Goal: Communication & Community: Answer question/provide support

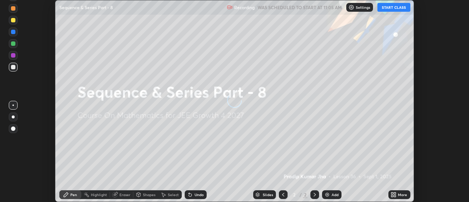
scroll to position [202, 469]
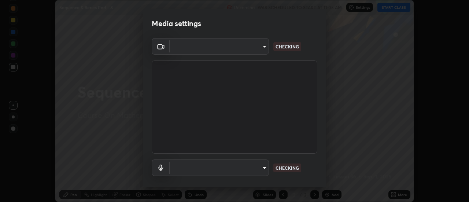
type input "4c72da43d9f8fe59a3f1c51c15ce5ef4700dc23536a29d5760a7834eb8cafeb2"
click at [256, 162] on body "Erase all Sequence & Series Part - 8 Recording WAS SCHEDULED TO START AT 11:05 …" at bounding box center [234, 101] width 469 height 202
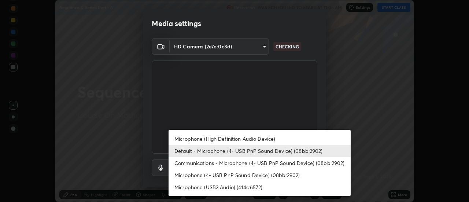
click at [217, 155] on li "Default - Microphone (4- USB PnP Sound Device) (08bb:2902)" at bounding box center [260, 151] width 182 height 12
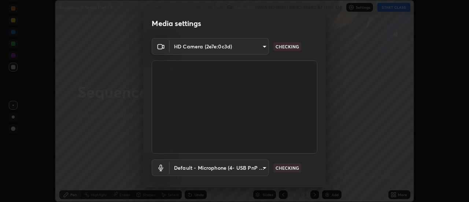
click at [221, 162] on body "Erase all Sequence & Series Part - 8 Recording WAS SCHEDULED TO START AT 11:05 …" at bounding box center [234, 101] width 469 height 202
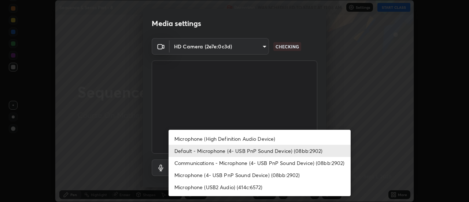
click at [215, 141] on li "Microphone (High Definition Audio Device)" at bounding box center [260, 139] width 182 height 12
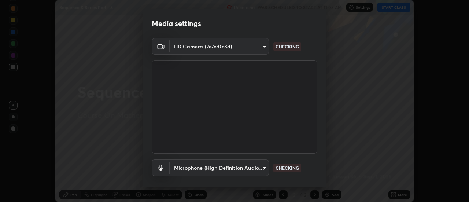
click at [223, 163] on body "Erase all Sequence & Series Part - 8 Recording WAS SCHEDULED TO START AT 11:05 …" at bounding box center [234, 101] width 469 height 202
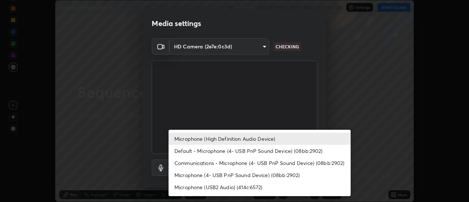
click at [204, 153] on li "Default - Microphone (4- USB PnP Sound Device) (08bb:2902)" at bounding box center [260, 151] width 182 height 12
type input "default"
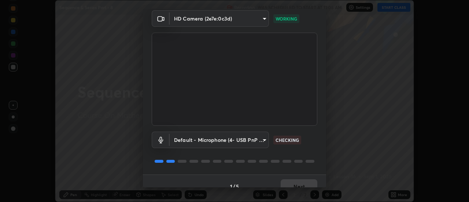
scroll to position [38, 0]
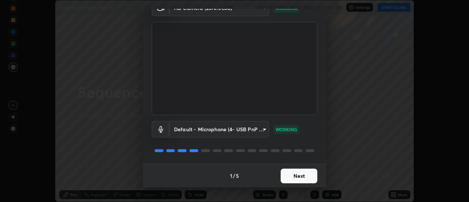
click at [296, 175] on button "Next" at bounding box center [299, 176] width 37 height 15
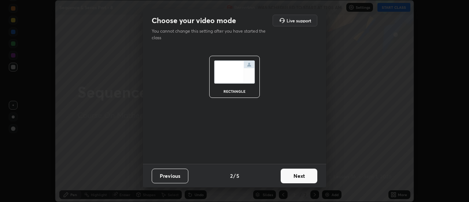
click at [294, 180] on button "Next" at bounding box center [299, 176] width 37 height 15
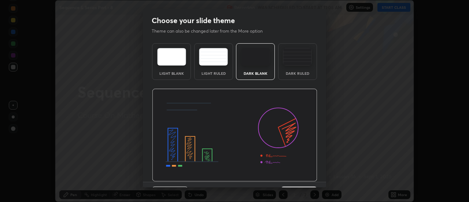
scroll to position [18, 0]
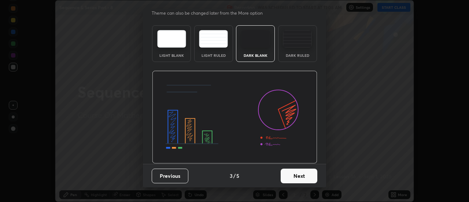
click at [301, 173] on button "Next" at bounding box center [299, 176] width 37 height 15
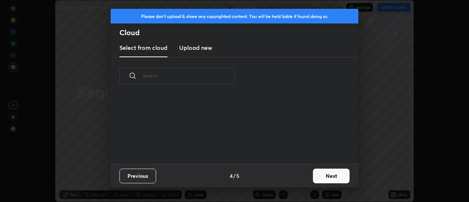
scroll to position [69, 235]
click at [317, 174] on button "Next" at bounding box center [331, 176] width 37 height 15
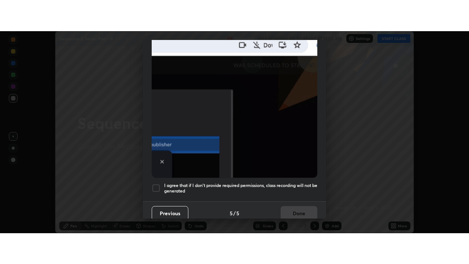
scroll to position [188, 0]
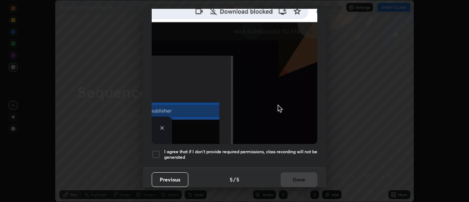
click at [161, 150] on div "I agree that if I don't provide required permissions, class recording will not …" at bounding box center [235, 154] width 166 height 9
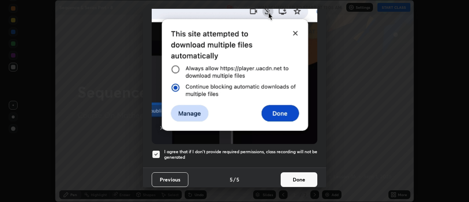
click at [296, 177] on button "Done" at bounding box center [299, 179] width 37 height 15
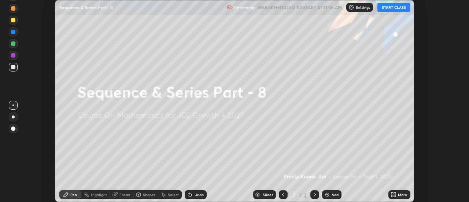
click at [392, 10] on button "START CLASS" at bounding box center [393, 7] width 33 height 9
click at [395, 196] on icon at bounding box center [395, 196] width 2 height 2
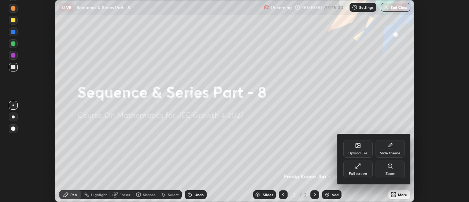
click at [370, 171] on div "Full screen" at bounding box center [357, 170] width 29 height 18
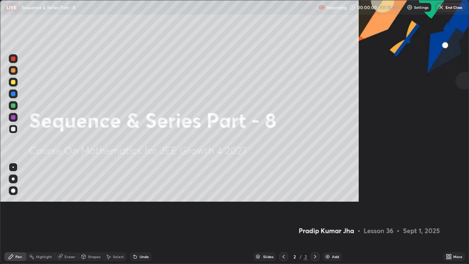
scroll to position [264, 469]
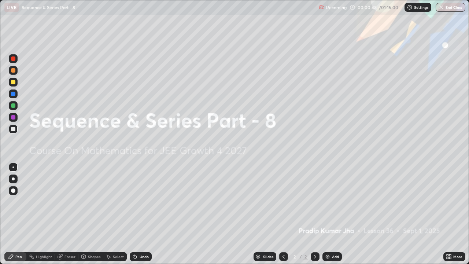
click at [329, 202] on div "Add" at bounding box center [331, 256] width 19 height 9
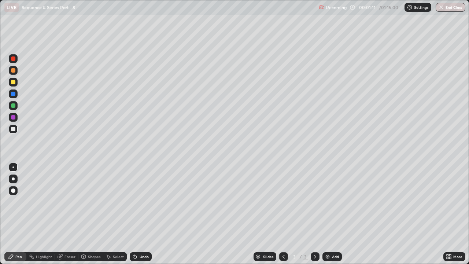
click at [13, 82] on div at bounding box center [13, 82] width 4 height 4
click at [17, 105] on div at bounding box center [13, 105] width 9 height 9
click at [13, 128] on div at bounding box center [13, 129] width 4 height 4
click at [69, 202] on div "Eraser" at bounding box center [69, 257] width 11 height 4
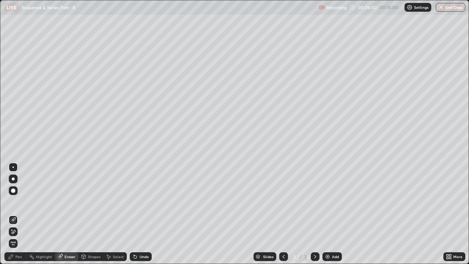
click at [14, 202] on icon at bounding box center [13, 220] width 6 height 6
click at [15, 202] on div "Pen" at bounding box center [15, 256] width 22 height 9
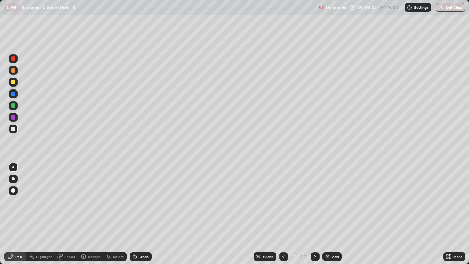
click at [14, 82] on div at bounding box center [13, 82] width 4 height 4
click at [13, 128] on div at bounding box center [13, 129] width 4 height 4
click at [136, 202] on icon at bounding box center [135, 257] width 6 height 6
click at [137, 202] on div "Undo" at bounding box center [141, 256] width 22 height 9
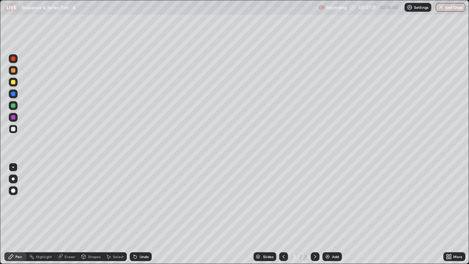
click at [14, 106] on div at bounding box center [13, 105] width 4 height 4
click at [14, 73] on div at bounding box center [13, 70] width 9 height 9
click at [14, 127] on div at bounding box center [13, 129] width 4 height 4
click at [140, 202] on div "Undo" at bounding box center [144, 257] width 9 height 4
click at [14, 72] on div at bounding box center [13, 70] width 4 height 4
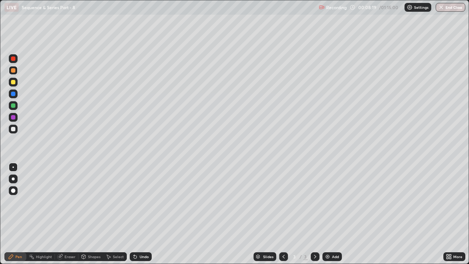
click at [94, 202] on div "Shapes" at bounding box center [94, 257] width 12 height 4
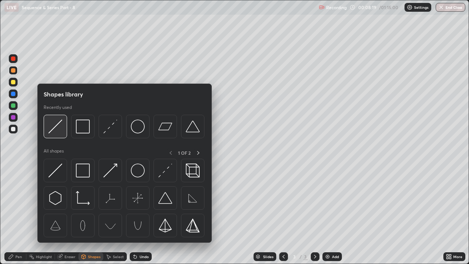
click at [56, 130] on img at bounding box center [55, 126] width 14 height 14
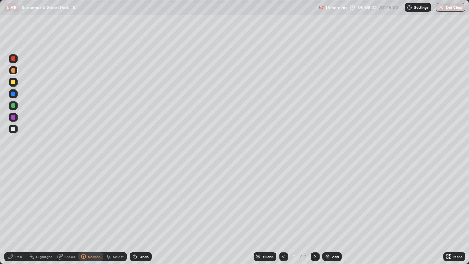
click at [16, 85] on div at bounding box center [13, 82] width 9 height 9
click at [12, 108] on div at bounding box center [13, 105] width 9 height 9
click at [13, 202] on icon at bounding box center [11, 257] width 6 height 6
click at [16, 129] on div at bounding box center [13, 129] width 9 height 9
click at [14, 70] on div at bounding box center [13, 70] width 4 height 4
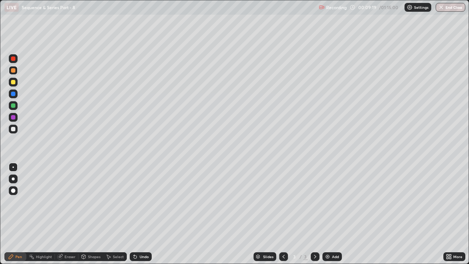
click at [11, 130] on div at bounding box center [13, 129] width 4 height 4
click at [13, 71] on div at bounding box center [13, 70] width 4 height 4
click at [14, 128] on div at bounding box center [13, 129] width 4 height 4
click at [65, 202] on div "Eraser" at bounding box center [69, 257] width 11 height 4
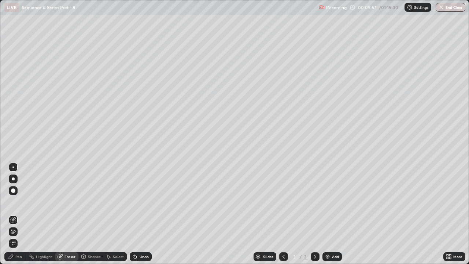
click at [16, 202] on icon at bounding box center [13, 220] width 6 height 6
click at [13, 202] on icon at bounding box center [11, 257] width 6 height 6
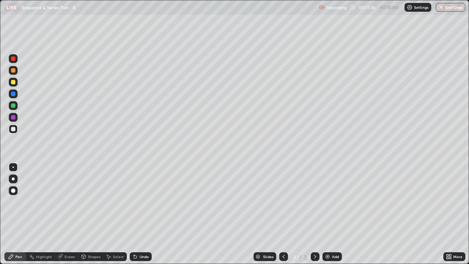
click at [329, 202] on img at bounding box center [328, 257] width 6 height 6
click at [311, 202] on div at bounding box center [315, 256] width 9 height 9
click at [282, 202] on icon at bounding box center [284, 257] width 6 height 6
click at [64, 202] on div "Eraser" at bounding box center [69, 257] width 11 height 4
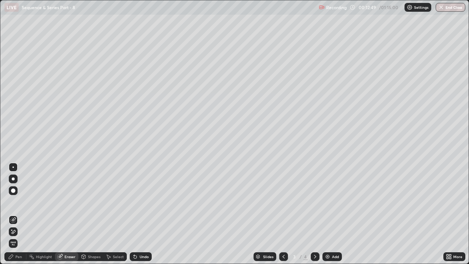
click at [18, 202] on div "Pen" at bounding box center [18, 257] width 7 height 4
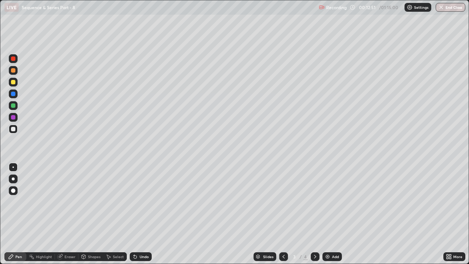
click at [62, 202] on icon at bounding box center [60, 257] width 6 height 6
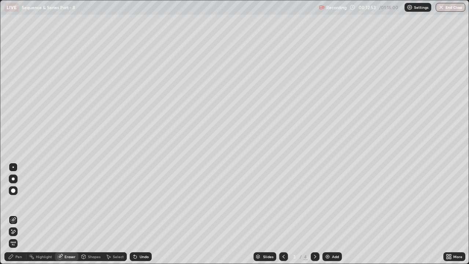
click at [17, 202] on div "Pen" at bounding box center [18, 257] width 7 height 4
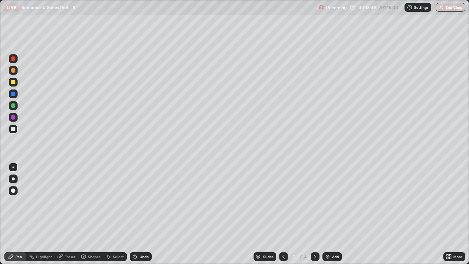
click at [314, 202] on icon at bounding box center [315, 257] width 6 height 6
click at [65, 202] on div "Eraser" at bounding box center [69, 257] width 11 height 4
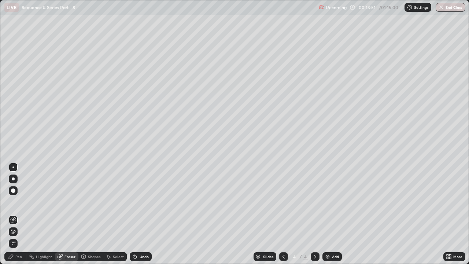
click at [16, 202] on div "Erase all" at bounding box center [13, 243] width 9 height 9
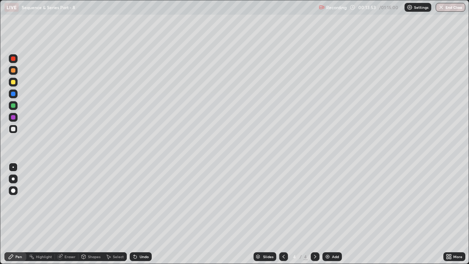
click at [14, 81] on div at bounding box center [13, 82] width 4 height 4
click at [13, 129] on div at bounding box center [13, 129] width 4 height 4
click at [283, 202] on icon at bounding box center [284, 257] width 6 height 6
click at [314, 202] on icon at bounding box center [315, 257] width 6 height 6
click at [133, 202] on icon at bounding box center [135, 257] width 6 height 6
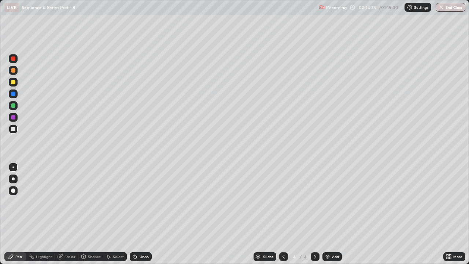
click at [283, 202] on icon at bounding box center [284, 257] width 2 height 4
click at [313, 202] on icon at bounding box center [315, 257] width 6 height 6
click at [283, 202] on div at bounding box center [283, 256] width 9 height 9
click at [314, 202] on icon at bounding box center [315, 257] width 6 height 6
click at [14, 82] on div at bounding box center [13, 82] width 4 height 4
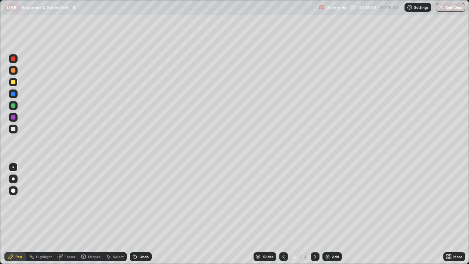
click at [12, 125] on div at bounding box center [13, 129] width 9 height 9
click at [138, 202] on div "Undo" at bounding box center [141, 256] width 22 height 9
click at [12, 70] on div at bounding box center [13, 70] width 4 height 4
click at [142, 202] on div "Undo" at bounding box center [144, 257] width 9 height 4
click at [14, 132] on div at bounding box center [13, 129] width 9 height 9
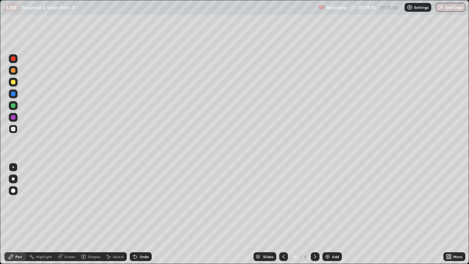
click at [283, 202] on icon at bounding box center [284, 257] width 6 height 6
click at [314, 202] on icon at bounding box center [315, 257] width 6 height 6
click at [315, 202] on icon at bounding box center [315, 257] width 6 height 6
click at [325, 202] on div "Add" at bounding box center [331, 256] width 19 height 9
click at [14, 72] on div at bounding box center [13, 70] width 4 height 4
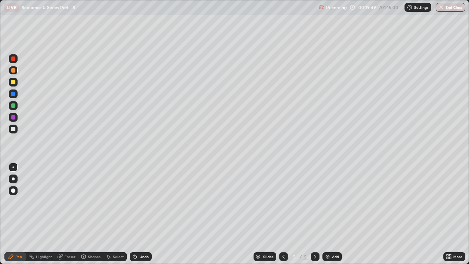
click at [14, 131] on div at bounding box center [13, 129] width 4 height 4
click at [13, 106] on div at bounding box center [13, 105] width 4 height 4
click at [14, 129] on div at bounding box center [13, 129] width 4 height 4
click at [283, 202] on icon at bounding box center [284, 257] width 6 height 6
click at [279, 202] on div at bounding box center [283, 256] width 9 height 15
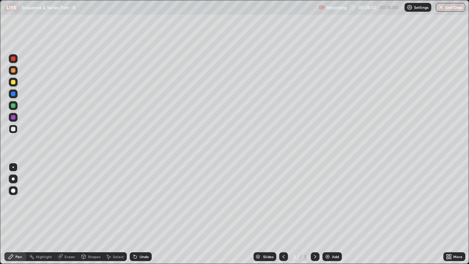
click at [69, 202] on div "Eraser" at bounding box center [69, 257] width 11 height 4
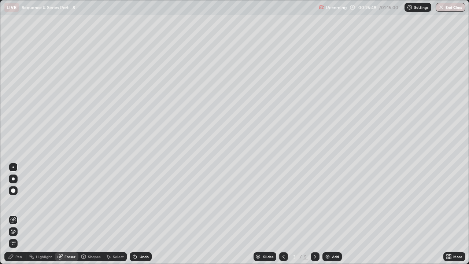
click at [314, 202] on icon at bounding box center [315, 257] width 6 height 6
click at [285, 202] on div at bounding box center [283, 256] width 9 height 15
click at [283, 202] on icon at bounding box center [284, 257] width 2 height 4
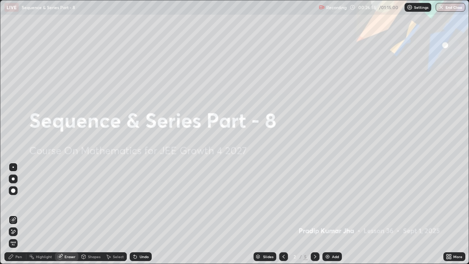
click at [318, 202] on div at bounding box center [315, 256] width 9 height 9
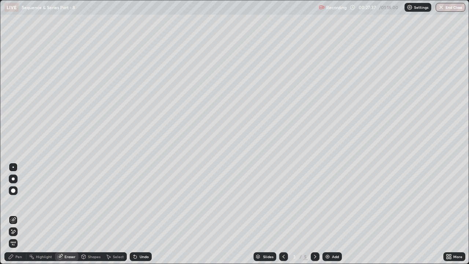
click at [314, 202] on div at bounding box center [315, 256] width 9 height 9
click at [316, 202] on div at bounding box center [315, 256] width 9 height 9
click at [322, 202] on div "Add" at bounding box center [331, 256] width 19 height 9
click at [19, 202] on div "Pen" at bounding box center [18, 257] width 7 height 4
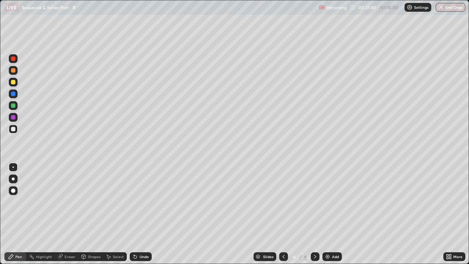
click at [14, 82] on div at bounding box center [13, 82] width 4 height 4
click at [16, 129] on div at bounding box center [13, 129] width 9 height 9
click at [14, 107] on div at bounding box center [13, 105] width 4 height 4
click at [15, 128] on div at bounding box center [13, 129] width 4 height 4
click at [12, 105] on div at bounding box center [13, 105] width 4 height 4
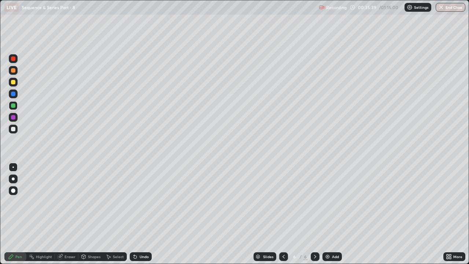
click at [9, 130] on div at bounding box center [13, 129] width 9 height 9
click at [143, 202] on div "Undo" at bounding box center [144, 257] width 9 height 4
click at [12, 81] on div at bounding box center [13, 82] width 4 height 4
click at [14, 131] on div at bounding box center [13, 129] width 4 height 4
click at [332, 202] on div "Add" at bounding box center [335, 257] width 7 height 4
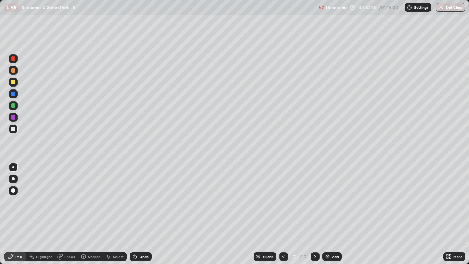
click at [283, 202] on icon at bounding box center [284, 257] width 6 height 6
click at [313, 202] on icon at bounding box center [315, 257] width 6 height 6
click at [283, 202] on icon at bounding box center [284, 257] width 2 height 4
click at [314, 202] on icon at bounding box center [315, 257] width 2 height 4
click at [283, 202] on icon at bounding box center [284, 257] width 6 height 6
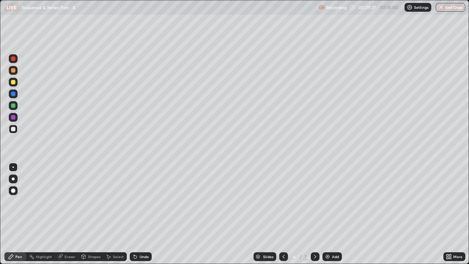
click at [78, 202] on div "Shapes" at bounding box center [90, 256] width 25 height 9
click at [66, 202] on div "Eraser" at bounding box center [69, 257] width 11 height 4
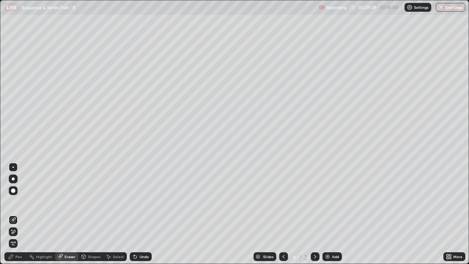
click at [15, 202] on icon at bounding box center [13, 232] width 6 height 6
click at [314, 202] on div at bounding box center [315, 256] width 9 height 9
click at [328, 202] on img at bounding box center [328, 257] width 6 height 6
click at [15, 202] on div "Pen" at bounding box center [15, 256] width 22 height 9
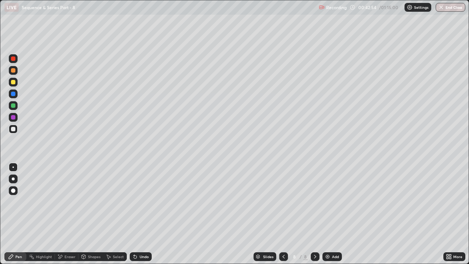
click at [14, 70] on div at bounding box center [13, 70] width 4 height 4
click at [14, 83] on div at bounding box center [13, 82] width 4 height 4
click at [137, 202] on div "Undo" at bounding box center [141, 256] width 22 height 9
click at [138, 202] on div "Undo" at bounding box center [141, 256] width 22 height 9
click at [140, 202] on div "Undo" at bounding box center [141, 256] width 22 height 9
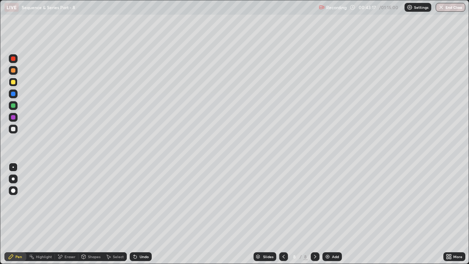
click at [138, 202] on div "Undo" at bounding box center [141, 256] width 22 height 9
click at [137, 202] on icon at bounding box center [135, 257] width 6 height 6
click at [137, 202] on div "Undo" at bounding box center [141, 256] width 22 height 9
click at [140, 202] on div "Undo" at bounding box center [144, 257] width 9 height 4
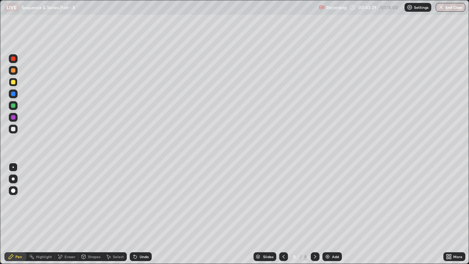
click at [88, 202] on div "Shapes" at bounding box center [94, 257] width 12 height 4
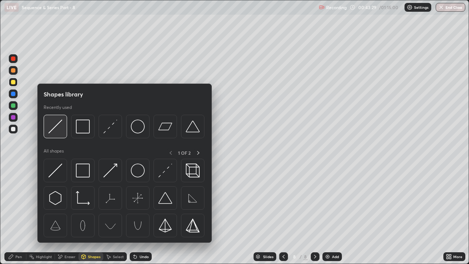
click at [56, 129] on img at bounding box center [55, 126] width 14 height 14
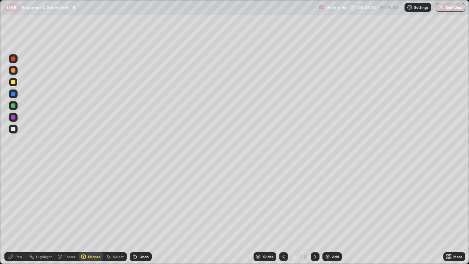
click at [12, 70] on div at bounding box center [13, 70] width 4 height 4
click at [19, 202] on div "Pen" at bounding box center [15, 256] width 22 height 9
click at [15, 81] on div at bounding box center [13, 82] width 4 height 4
click at [15, 106] on div at bounding box center [13, 105] width 4 height 4
click at [12, 128] on div at bounding box center [13, 129] width 4 height 4
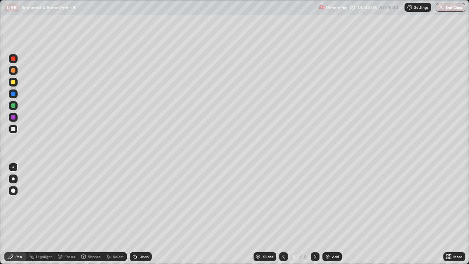
click at [65, 202] on div "Eraser" at bounding box center [66, 256] width 23 height 9
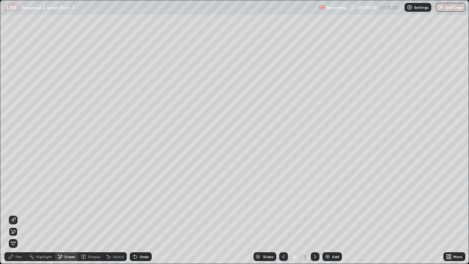
click at [18, 202] on div "Pen" at bounding box center [18, 257] width 7 height 4
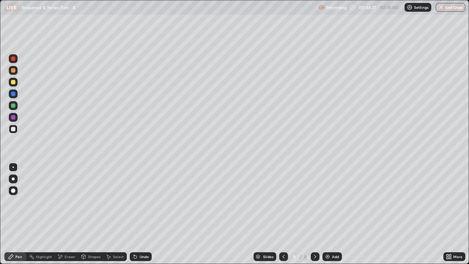
click at [14, 84] on div at bounding box center [13, 82] width 4 height 4
click at [14, 130] on div at bounding box center [13, 129] width 4 height 4
click at [12, 107] on div at bounding box center [13, 105] width 4 height 4
click at [13, 71] on div at bounding box center [13, 70] width 4 height 4
click at [12, 83] on div at bounding box center [13, 82] width 4 height 4
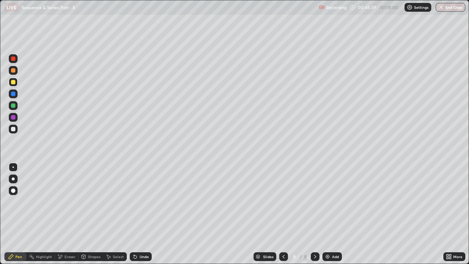
click at [13, 130] on div at bounding box center [13, 129] width 4 height 4
click at [14, 106] on div at bounding box center [13, 105] width 4 height 4
click at [328, 202] on img at bounding box center [328, 257] width 6 height 6
click at [13, 129] on div at bounding box center [13, 129] width 4 height 4
click at [14, 71] on div at bounding box center [13, 70] width 4 height 4
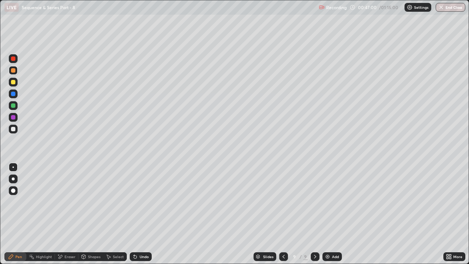
click at [15, 128] on div at bounding box center [13, 129] width 4 height 4
click at [15, 83] on div at bounding box center [13, 82] width 4 height 4
click at [14, 71] on div at bounding box center [13, 70] width 4 height 4
click at [13, 71] on div at bounding box center [13, 70] width 4 height 4
click at [14, 128] on div at bounding box center [13, 129] width 4 height 4
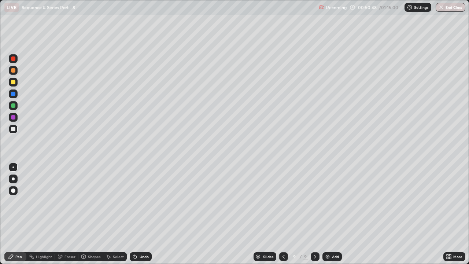
click at [140, 202] on div "Undo" at bounding box center [144, 257] width 9 height 4
click at [16, 73] on div at bounding box center [13, 70] width 9 height 9
click at [14, 83] on div at bounding box center [13, 82] width 4 height 4
click at [142, 202] on div "Undo" at bounding box center [144, 257] width 9 height 4
click at [140, 202] on div "Undo" at bounding box center [141, 256] width 22 height 9
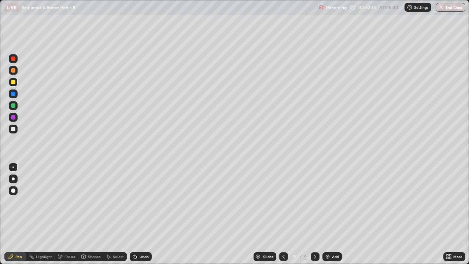
click at [142, 202] on div "Undo" at bounding box center [141, 256] width 22 height 9
click at [143, 202] on div "Undo" at bounding box center [141, 256] width 22 height 9
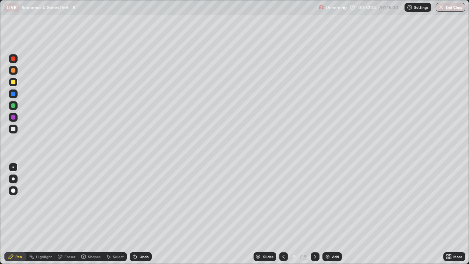
click at [143, 202] on div "Undo" at bounding box center [141, 256] width 22 height 9
click at [66, 202] on div "Eraser" at bounding box center [69, 257] width 11 height 4
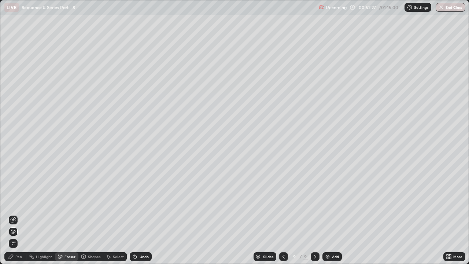
click at [11, 202] on icon at bounding box center [13, 220] width 6 height 6
click at [14, 202] on icon at bounding box center [13, 232] width 6 height 6
click at [67, 202] on div "Eraser" at bounding box center [69, 257] width 11 height 4
click at [95, 202] on div "Shapes" at bounding box center [94, 257] width 12 height 4
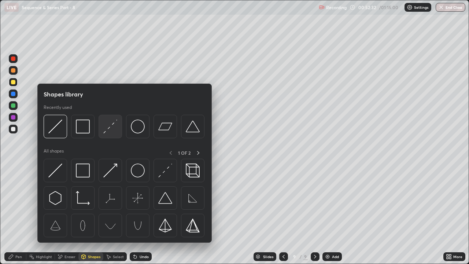
click at [107, 131] on img at bounding box center [110, 126] width 14 height 14
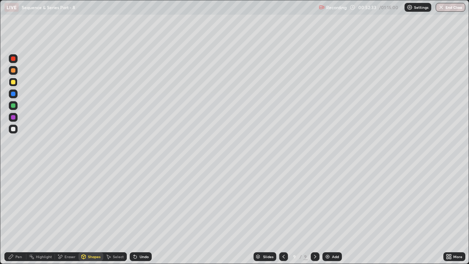
click at [16, 119] on div at bounding box center [13, 117] width 9 height 9
click at [15, 202] on div "Pen" at bounding box center [15, 256] width 22 height 9
click at [16, 130] on div at bounding box center [13, 129] width 9 height 9
click at [14, 107] on div at bounding box center [13, 105] width 4 height 4
click at [11, 129] on div at bounding box center [13, 129] width 4 height 4
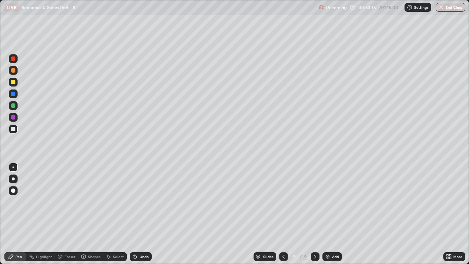
click at [283, 202] on icon at bounding box center [284, 257] width 6 height 6
click at [314, 202] on icon at bounding box center [315, 257] width 2 height 4
click at [93, 202] on div "Shapes" at bounding box center [90, 256] width 25 height 9
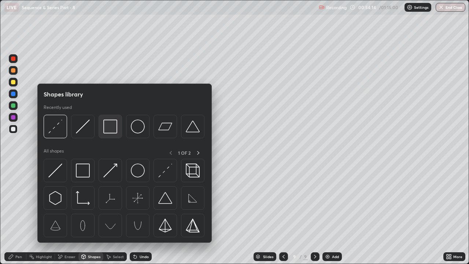
click at [112, 135] on div at bounding box center [110, 126] width 23 height 23
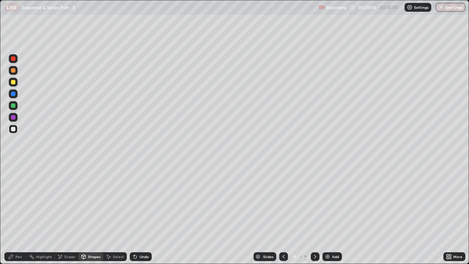
click at [14, 106] on div at bounding box center [13, 105] width 4 height 4
click at [10, 202] on icon at bounding box center [11, 257] width 6 height 6
click at [14, 132] on div at bounding box center [13, 129] width 9 height 9
click at [12, 69] on div at bounding box center [13, 70] width 4 height 4
click at [11, 131] on div at bounding box center [13, 129] width 9 height 9
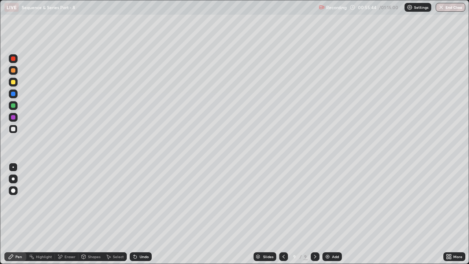
click at [70, 202] on div "Eraser" at bounding box center [69, 257] width 11 height 4
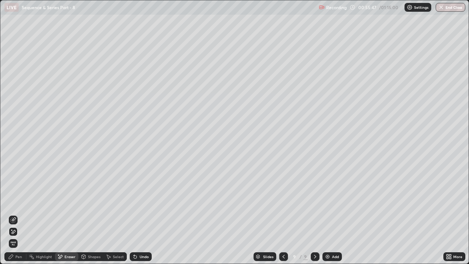
click at [140, 202] on div "Undo" at bounding box center [144, 257] width 9 height 4
click at [136, 202] on div "Undo" at bounding box center [141, 256] width 22 height 9
click at [16, 202] on div at bounding box center [13, 219] width 9 height 9
click at [13, 202] on div "Pen" at bounding box center [15, 256] width 22 height 9
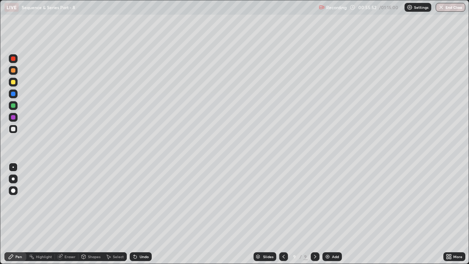
click at [64, 202] on div "Eraser" at bounding box center [69, 257] width 11 height 4
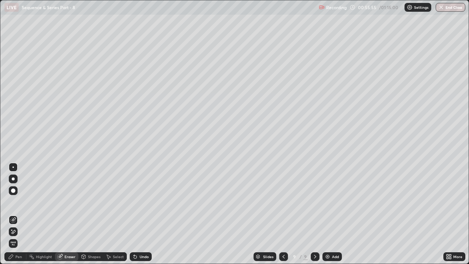
click at [18, 202] on div "Pen" at bounding box center [18, 257] width 7 height 4
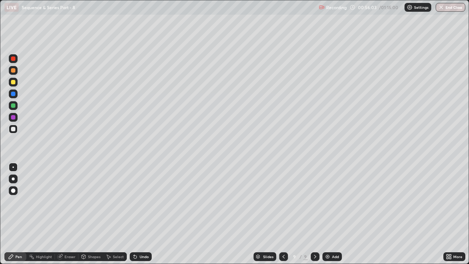
click at [71, 202] on div "Eraser" at bounding box center [69, 257] width 11 height 4
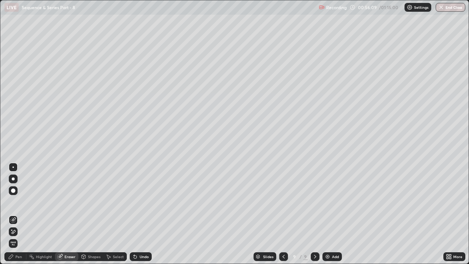
click at [14, 202] on div "Pen" at bounding box center [15, 256] width 22 height 9
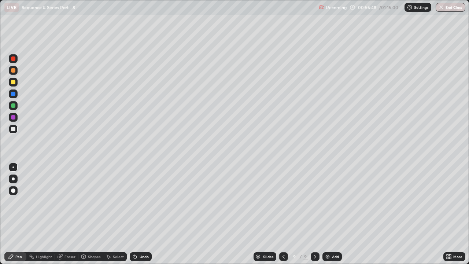
click at [87, 202] on div "Shapes" at bounding box center [90, 256] width 25 height 9
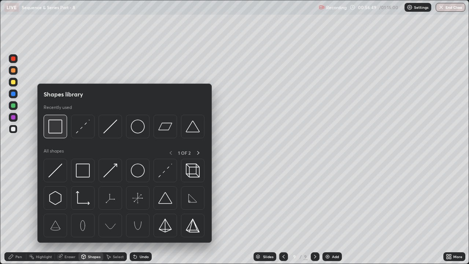
click at [57, 128] on img at bounding box center [55, 126] width 14 height 14
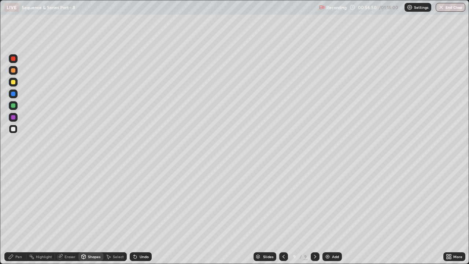
click at [14, 106] on div at bounding box center [13, 105] width 4 height 4
click at [16, 202] on div "Pen" at bounding box center [18, 257] width 7 height 4
click at [12, 128] on div at bounding box center [13, 129] width 4 height 4
click at [333, 202] on div "Add" at bounding box center [335, 257] width 7 height 4
click at [21, 202] on div "Pen" at bounding box center [15, 256] width 22 height 9
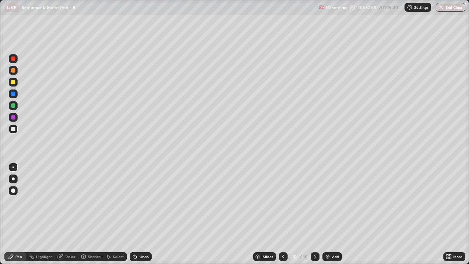
click at [16, 106] on div at bounding box center [13, 105] width 9 height 9
click at [91, 202] on div "Shapes" at bounding box center [94, 257] width 12 height 4
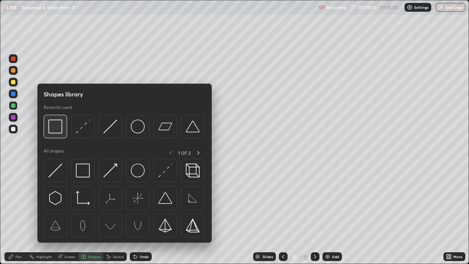
click at [59, 130] on img at bounding box center [55, 126] width 14 height 14
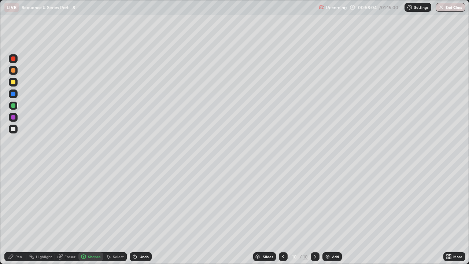
click at [69, 202] on div "Eraser" at bounding box center [69, 257] width 11 height 4
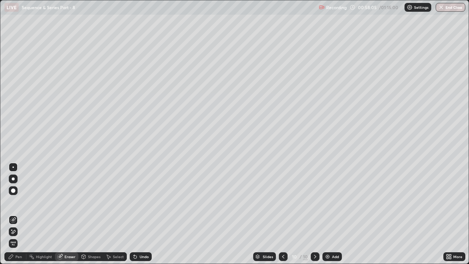
click at [13, 202] on icon at bounding box center [13, 220] width 6 height 6
click at [285, 202] on icon at bounding box center [283, 257] width 6 height 6
click at [314, 202] on icon at bounding box center [315, 257] width 6 height 6
click at [16, 202] on div "Pen" at bounding box center [18, 257] width 7 height 4
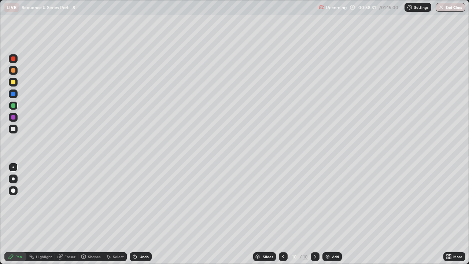
click at [15, 85] on div at bounding box center [13, 82] width 9 height 9
click at [86, 202] on div "Shapes" at bounding box center [90, 256] width 25 height 9
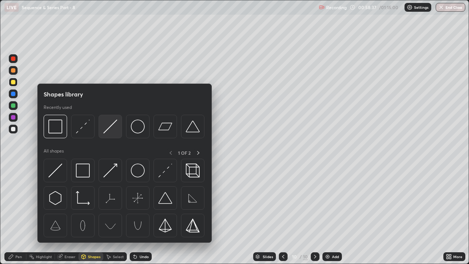
click at [103, 131] on img at bounding box center [110, 126] width 14 height 14
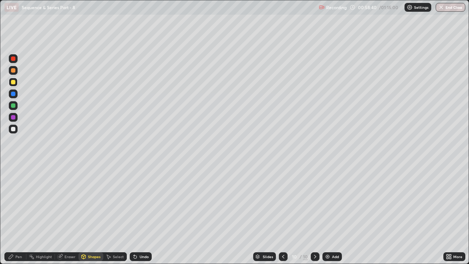
click at [17, 202] on div "Pen" at bounding box center [18, 257] width 7 height 4
click at [283, 202] on icon at bounding box center [283, 257] width 6 height 6
click at [314, 202] on icon at bounding box center [315, 257] width 6 height 6
click at [274, 202] on div "Slides" at bounding box center [264, 256] width 23 height 9
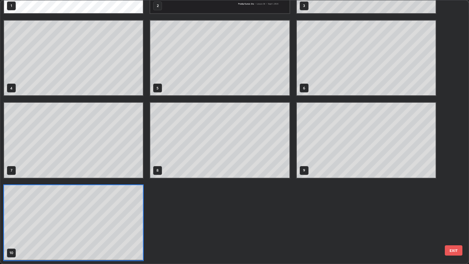
scroll to position [261, 465]
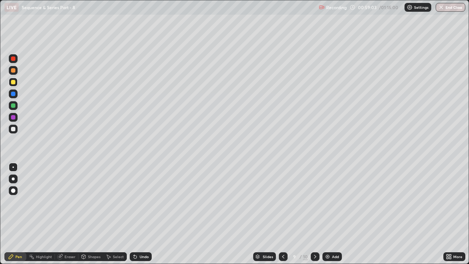
click at [315, 202] on icon at bounding box center [315, 257] width 6 height 6
click at [93, 202] on div "Shapes" at bounding box center [94, 257] width 12 height 4
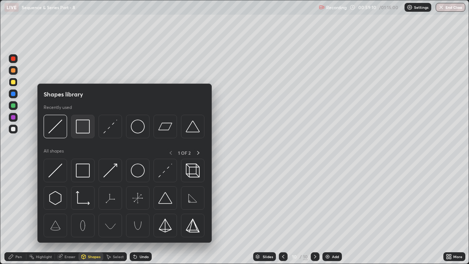
click at [85, 130] on img at bounding box center [83, 126] width 14 height 14
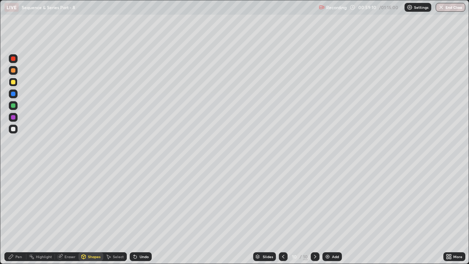
click at [12, 67] on div at bounding box center [13, 70] width 9 height 9
click at [15, 61] on div at bounding box center [13, 58] width 9 height 9
click at [10, 202] on icon at bounding box center [11, 256] width 4 height 4
click at [13, 71] on div at bounding box center [13, 70] width 4 height 4
click at [283, 202] on icon at bounding box center [283, 257] width 6 height 6
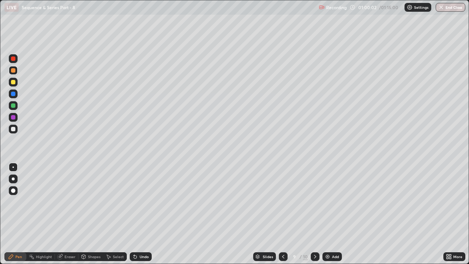
click at [286, 202] on div at bounding box center [283, 256] width 9 height 15
click at [314, 202] on icon at bounding box center [315, 257] width 6 height 6
click at [283, 202] on icon at bounding box center [283, 257] width 6 height 6
click at [314, 202] on icon at bounding box center [315, 257] width 6 height 6
click at [283, 202] on icon at bounding box center [283, 257] width 6 height 6
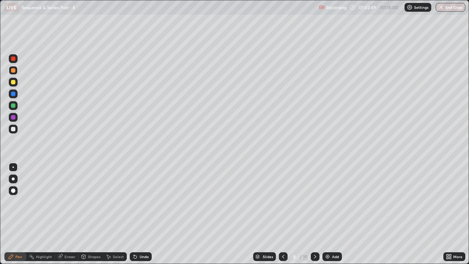
click at [313, 202] on icon at bounding box center [315, 257] width 6 height 6
click at [14, 129] on div at bounding box center [13, 129] width 4 height 4
click at [66, 202] on div "Eraser" at bounding box center [69, 257] width 11 height 4
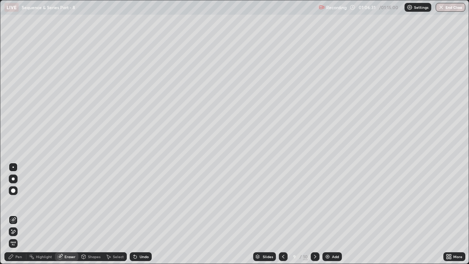
click at [21, 202] on div "Pen" at bounding box center [15, 256] width 22 height 9
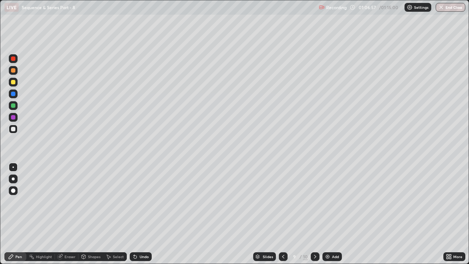
click at [314, 202] on icon at bounding box center [315, 257] width 6 height 6
click at [283, 202] on icon at bounding box center [283, 257] width 6 height 6
click at [314, 202] on icon at bounding box center [315, 257] width 6 height 6
click at [333, 202] on div "Add" at bounding box center [335, 257] width 7 height 4
click at [19, 202] on div "Pen" at bounding box center [18, 257] width 7 height 4
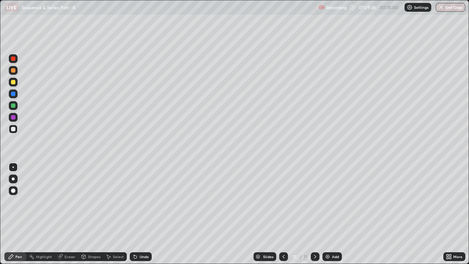
click at [15, 83] on div at bounding box center [13, 82] width 4 height 4
click at [141, 202] on div "Undo" at bounding box center [144, 257] width 9 height 4
click at [138, 202] on div "Undo" at bounding box center [141, 256] width 22 height 9
click at [142, 202] on div "Undo" at bounding box center [144, 257] width 9 height 4
click at [140, 202] on div "Undo" at bounding box center [144, 257] width 9 height 4
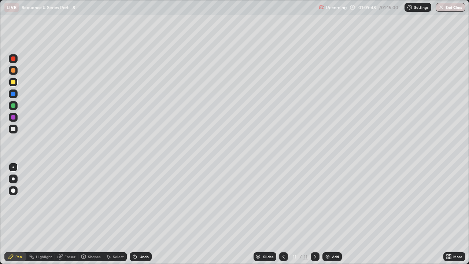
click at [138, 202] on div "Undo" at bounding box center [141, 256] width 22 height 9
click at [140, 202] on div "Undo" at bounding box center [144, 257] width 9 height 4
click at [140, 202] on div "Undo" at bounding box center [141, 256] width 22 height 9
click at [13, 127] on div at bounding box center [13, 129] width 4 height 4
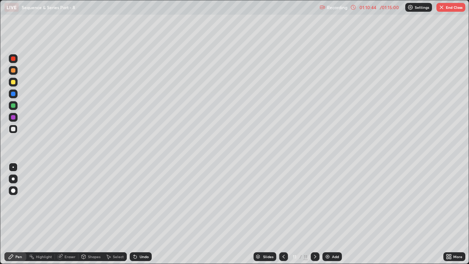
click at [141, 202] on div "Undo" at bounding box center [141, 256] width 22 height 9
click at [130, 202] on div "Undo" at bounding box center [141, 256] width 22 height 9
click at [135, 202] on icon at bounding box center [135, 256] width 3 height 3
click at [143, 202] on div "Undo" at bounding box center [144, 257] width 9 height 4
click at [14, 70] on div at bounding box center [13, 70] width 4 height 4
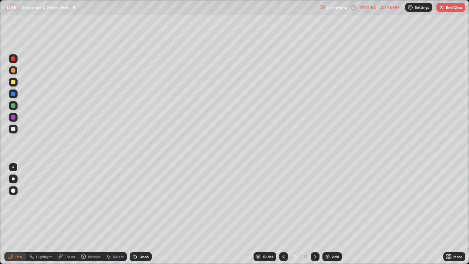
click at [14, 130] on div at bounding box center [13, 129] width 4 height 4
click at [459, 11] on button "End Class" at bounding box center [450, 7] width 29 height 9
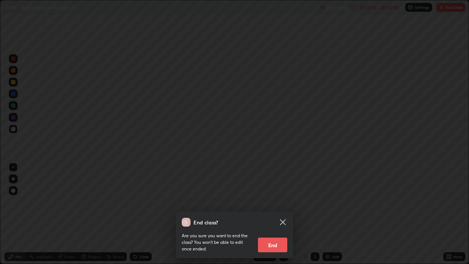
click at [276, 202] on button "End" at bounding box center [272, 244] width 29 height 15
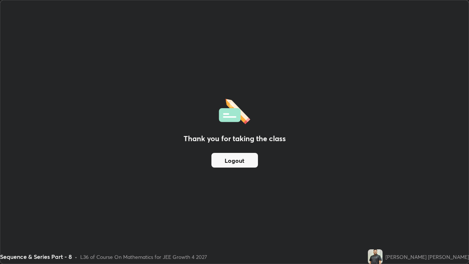
click at [244, 156] on button "Logout" at bounding box center [234, 160] width 47 height 15
click at [238, 157] on button "Logout" at bounding box center [234, 160] width 47 height 15
